Goal: Task Accomplishment & Management: Manage account settings

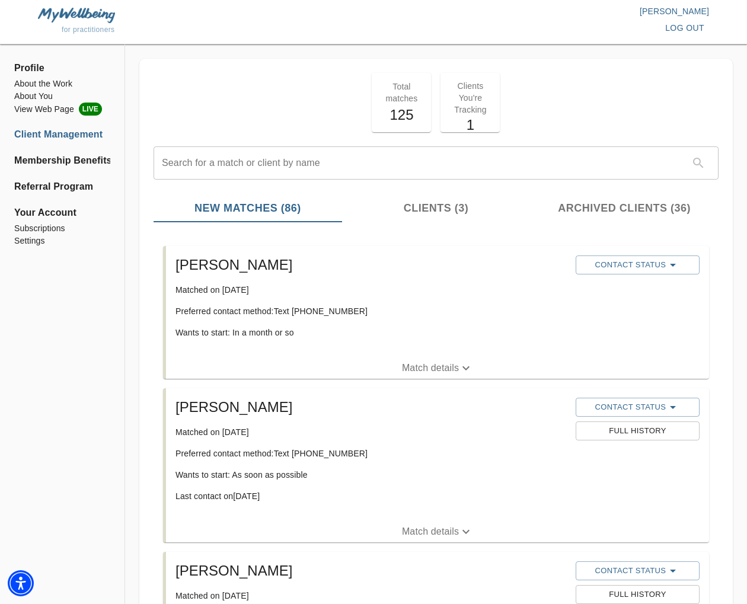
click at [430, 366] on p "Match details" at bounding box center [430, 368] width 57 height 14
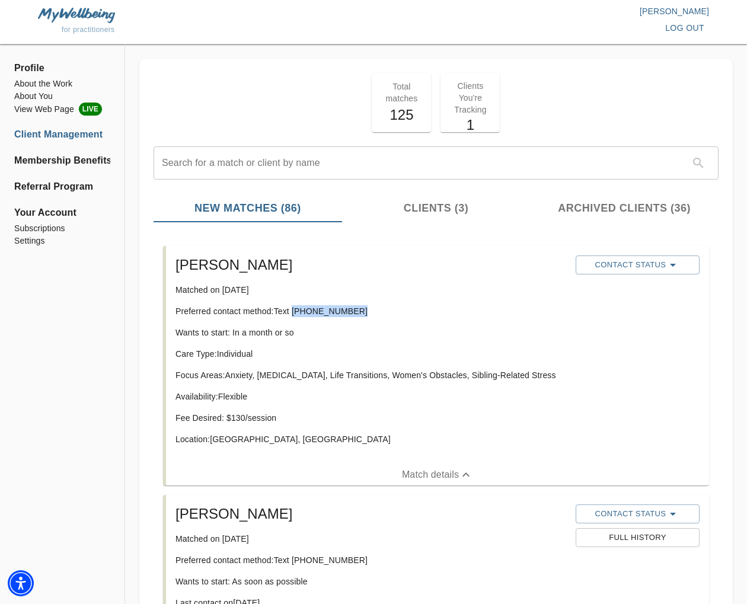
drag, startPoint x: 353, startPoint y: 312, endPoint x: 299, endPoint y: 312, distance: 54.5
click at [294, 315] on p "Preferred contact method: Text [PHONE_NUMBER]" at bounding box center [370, 311] width 391 height 12
copy p "[PHONE_NUMBER]"
click at [339, 334] on p "Wants to start: In a month or so" at bounding box center [370, 333] width 391 height 12
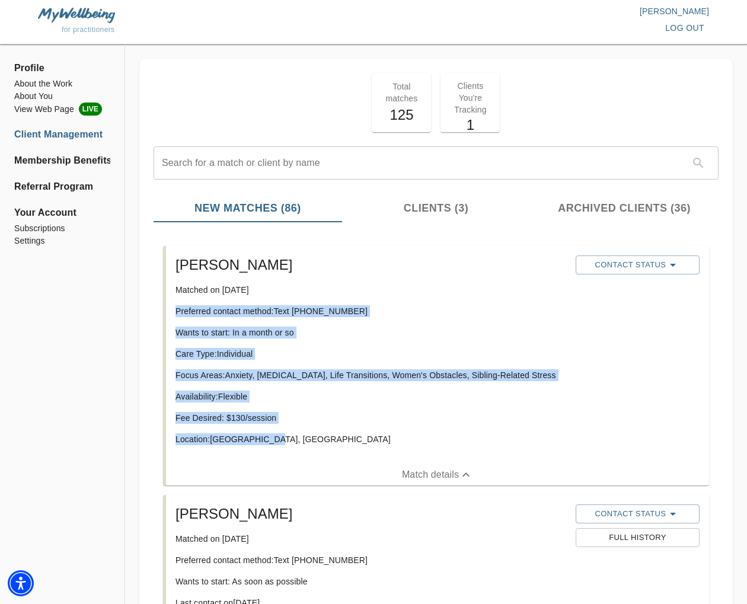
drag, startPoint x: 265, startPoint y: 440, endPoint x: 188, endPoint y: 313, distance: 148.9
click at [172, 313] on div "[PERSON_NAME] Matched on [DATE] Preferred contact method: Text [PHONE_NUMBER] W…" at bounding box center [371, 355] width 400 height 209
copy div "Preferred contact method: Text [PHONE_NUMBER] Wants to start: In a month or so …"
click at [468, 392] on p "Availability: Flexible" at bounding box center [370, 397] width 391 height 12
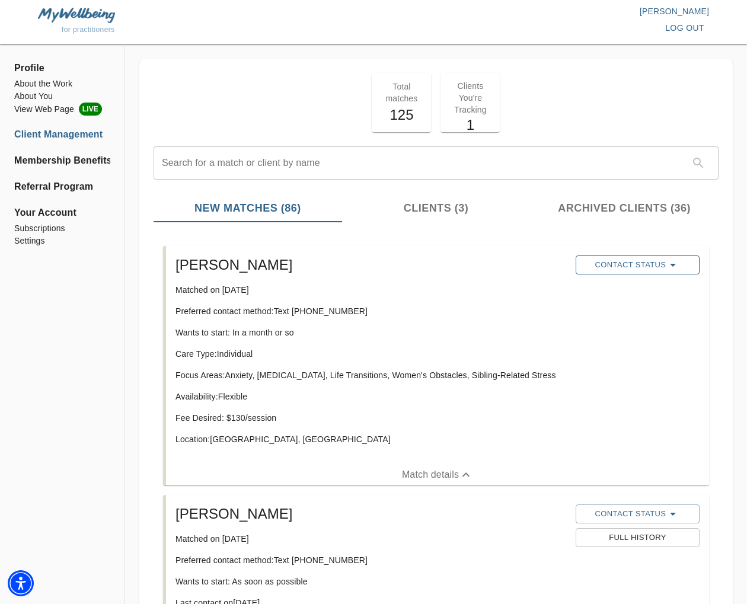
click at [619, 269] on span "Contact Status" at bounding box center [637, 265] width 112 height 14
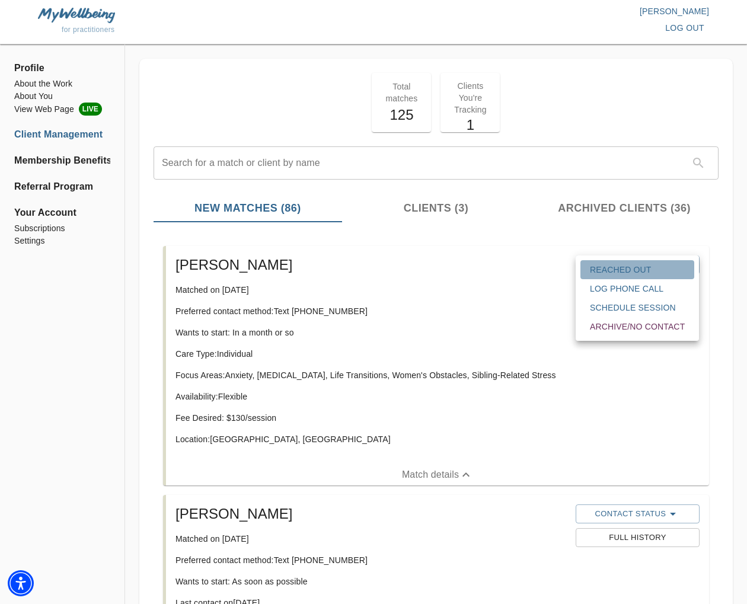
click at [622, 272] on span "Reached Out" at bounding box center [637, 270] width 95 height 12
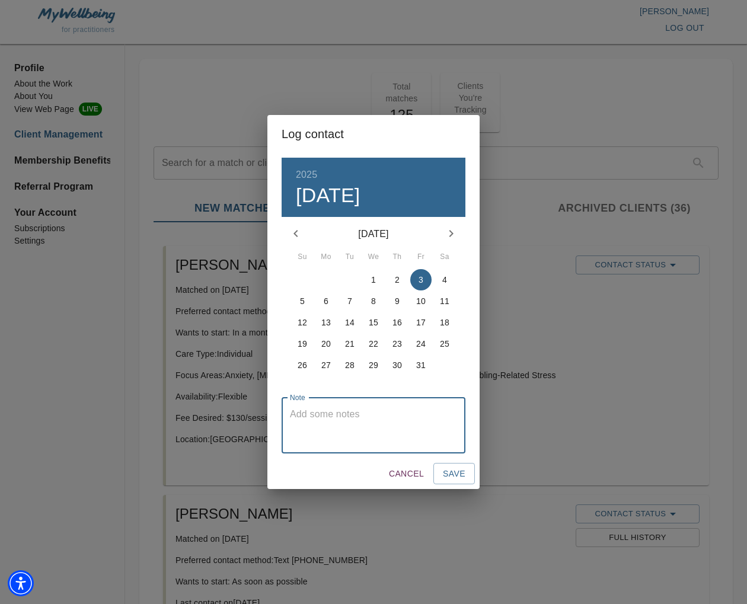
click at [356, 413] on textarea at bounding box center [373, 425] width 167 height 34
type textarea "sent initial text response"
click at [438, 475] on button "Save" at bounding box center [453, 474] width 41 height 22
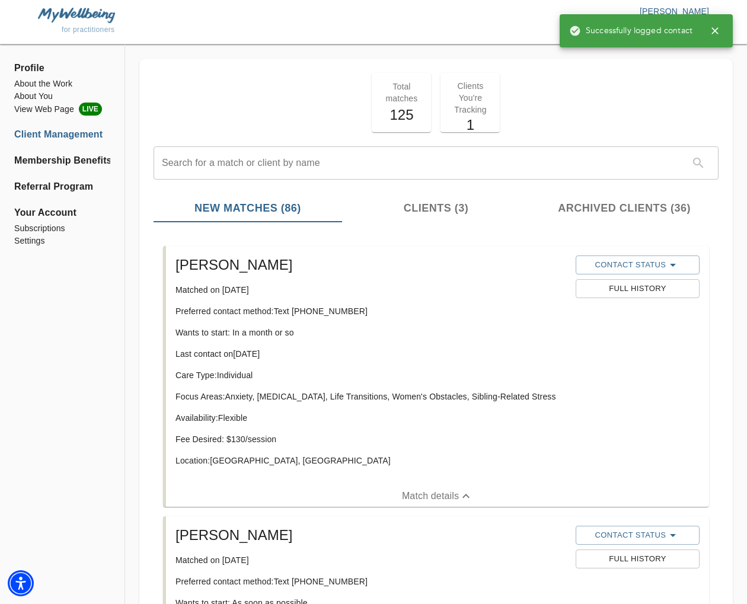
click at [715, 34] on icon "button" at bounding box center [715, 31] width 12 height 12
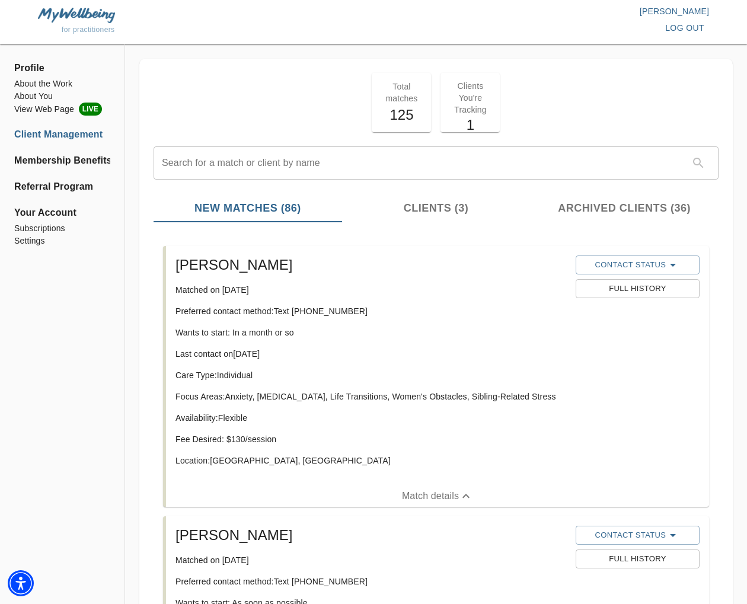
click at [693, 25] on span "log out" at bounding box center [684, 28] width 39 height 15
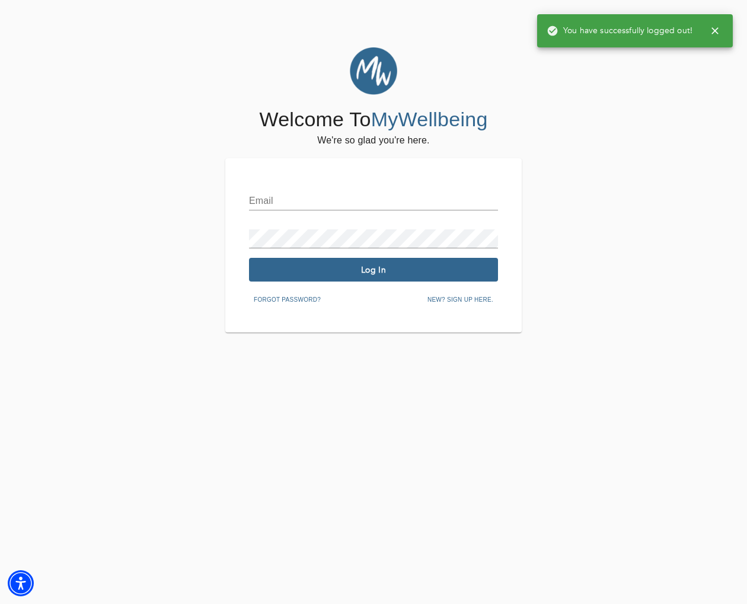
type input "[EMAIL_ADDRESS][DOMAIN_NAME]"
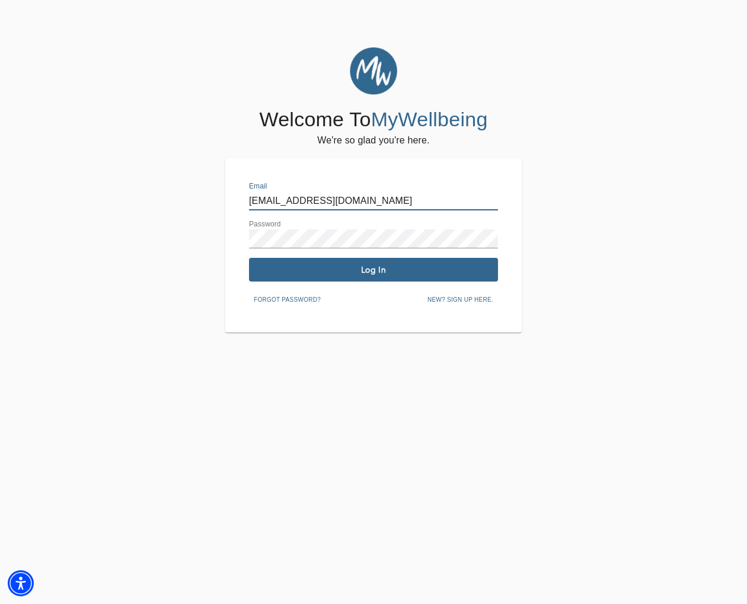
click at [411, 197] on input "[EMAIL_ADDRESS][DOMAIN_NAME]" at bounding box center [373, 200] width 249 height 19
type input "[EMAIL_ADDRESS][DOMAIN_NAME]"
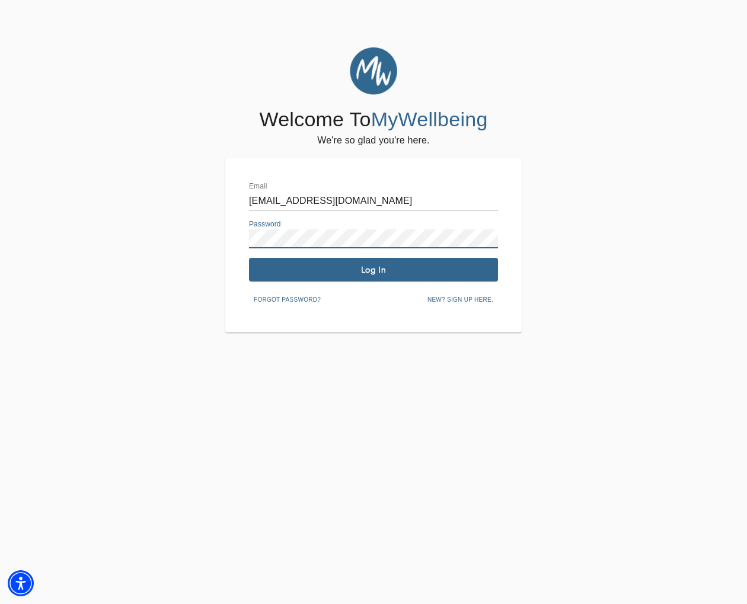
click at [238, 235] on div "Email [EMAIL_ADDRESS][DOMAIN_NAME] Password Log In Forgot password? New? Sign u…" at bounding box center [373, 245] width 296 height 174
click at [314, 270] on span "Log In" at bounding box center [373, 269] width 239 height 11
